Goal: Navigation & Orientation: Understand site structure

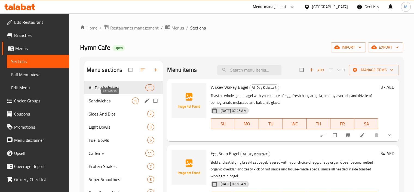
click at [110, 100] on span "Sandwiches" at bounding box center [111, 100] width 44 height 7
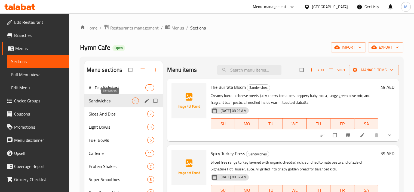
click at [107, 114] on span "Sides And Dips" at bounding box center [118, 113] width 59 height 7
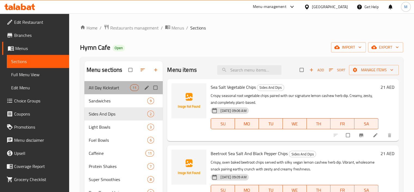
click at [107, 92] on div "All Day Kickstart 11" at bounding box center [123, 87] width 79 height 13
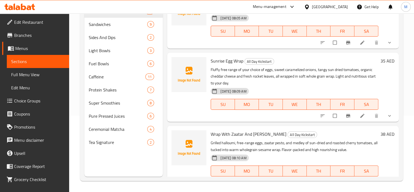
scroll to position [545, 0]
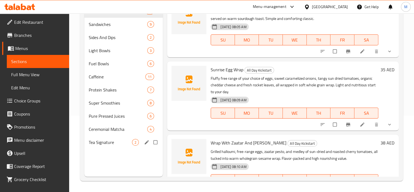
click at [97, 137] on div "Tea Signature 2" at bounding box center [123, 141] width 79 height 13
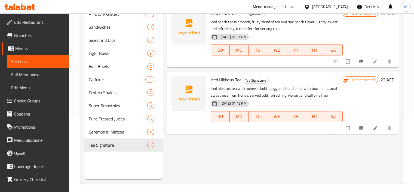
scroll to position [76, 0]
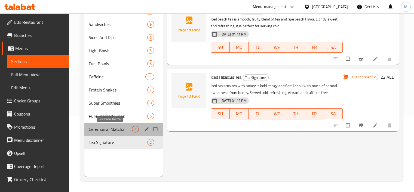
click at [111, 132] on span "Ceremonial Matcha" at bounding box center [111, 129] width 44 height 7
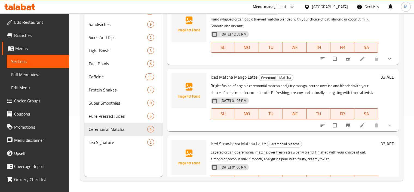
click at [384, 126] on button "show more" at bounding box center [390, 125] width 13 height 12
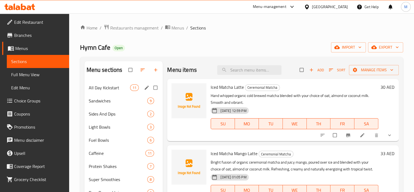
click at [101, 86] on span "All Day Kickstart" at bounding box center [110, 87] width 42 height 7
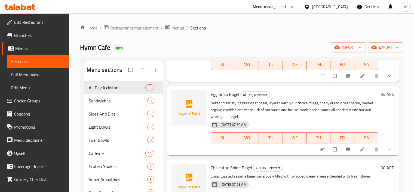
scroll to position [27, 0]
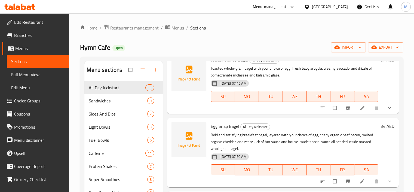
click at [390, 110] on button "show more" at bounding box center [390, 108] width 13 height 12
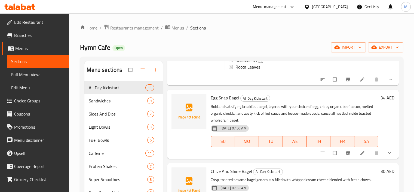
scroll to position [163, 0]
